Goal: Obtain resource: Download file/media

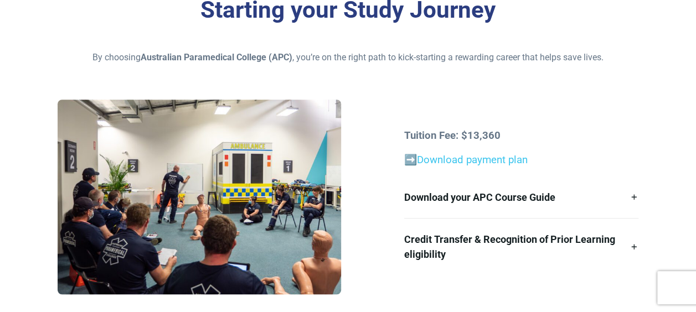
click at [448, 151] on div "Tuition Fee: $13,360 ➡️ Download payment plan Download your APC Course Guide He…" at bounding box center [522, 201] width 248 height 147
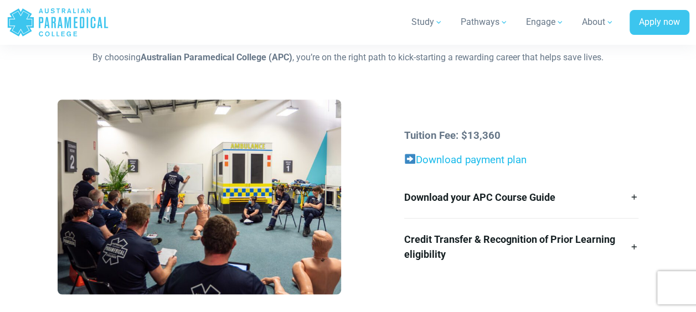
click at [446, 155] on link "Download payment plan" at bounding box center [471, 160] width 111 height 12
